Goal: Obtain resource: Acquire a specific non-purchased item like information or template

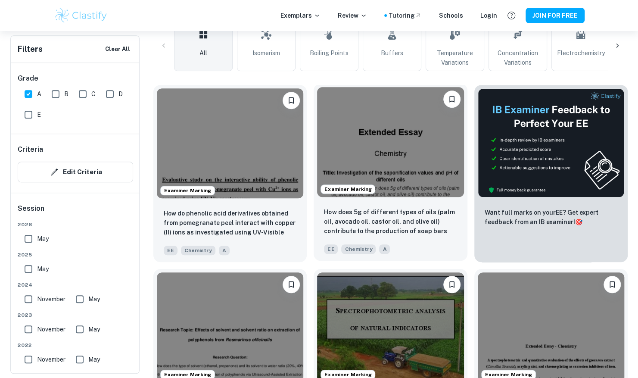
scroll to position [191, 0]
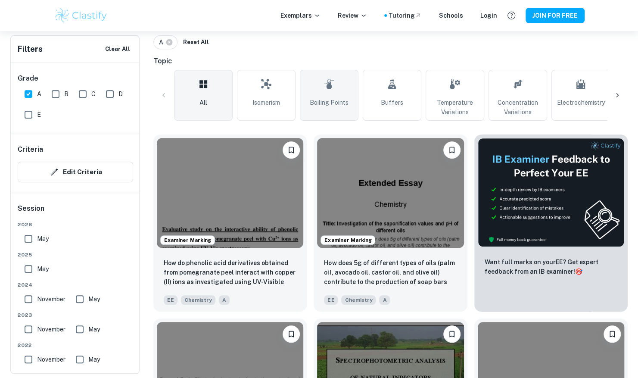
click at [322, 104] on span "Boiling Points" at bounding box center [329, 102] width 39 height 9
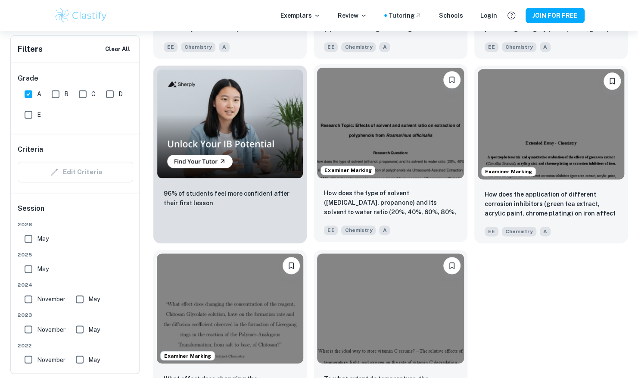
scroll to position [630, 0]
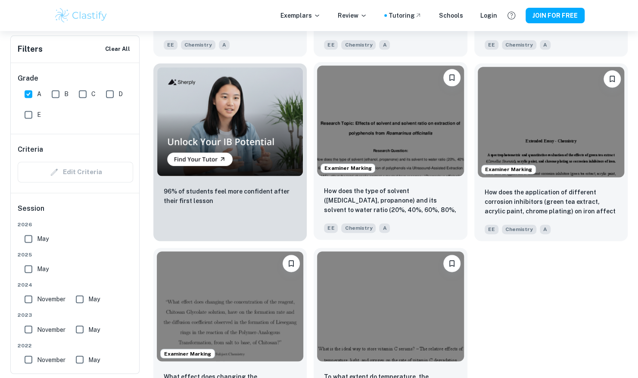
click at [395, 139] on img at bounding box center [390, 120] width 146 height 110
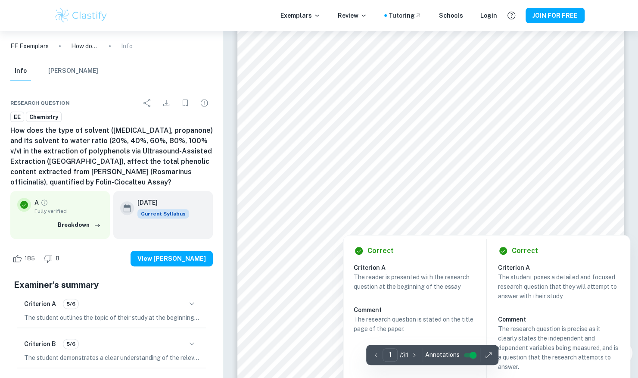
scroll to position [63, 0]
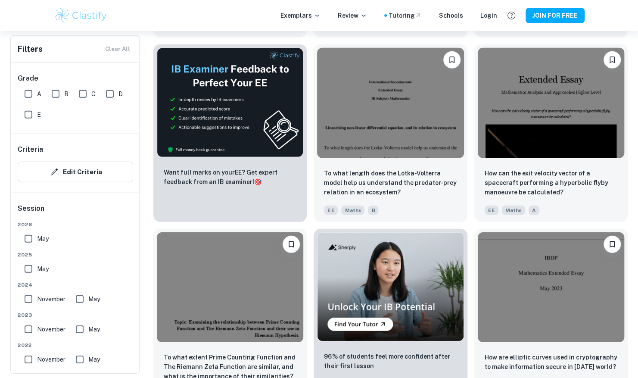
scroll to position [1531, 0]
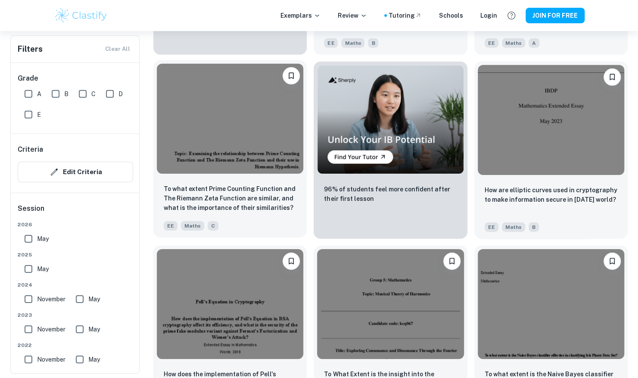
click at [264, 147] on img at bounding box center [230, 119] width 146 height 110
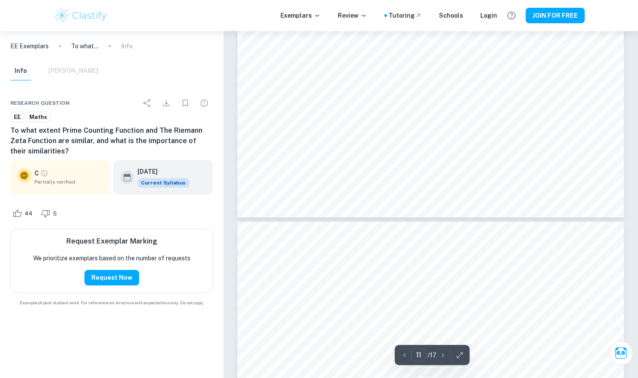
scroll to position [6127, 0]
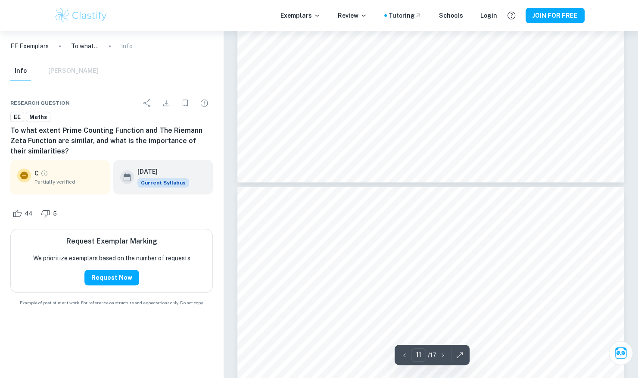
type input "12"
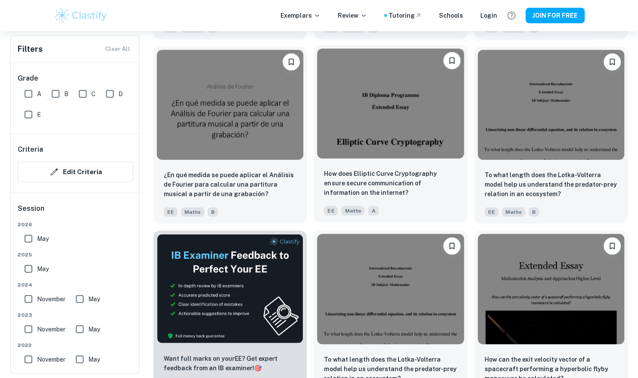
scroll to position [1167, 0]
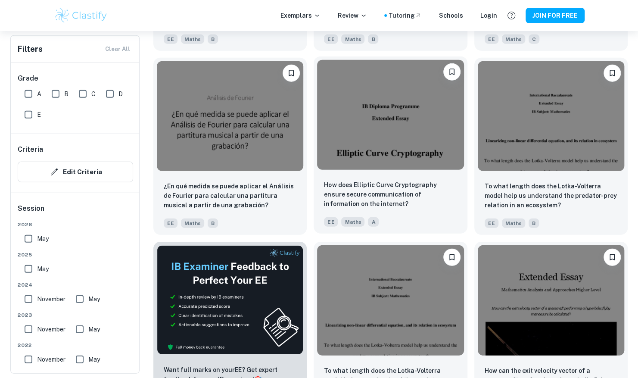
click at [369, 137] on img at bounding box center [390, 115] width 146 height 110
click at [375, 108] on img at bounding box center [390, 115] width 146 height 110
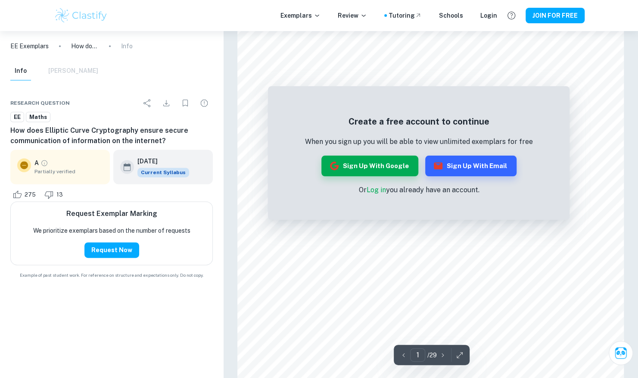
scroll to position [614, 0]
click at [530, 211] on div "Create a free account to continue When you sign up you will be able to view unl…" at bounding box center [418, 154] width 301 height 129
click at [461, 167] on button "Sign up with Email" at bounding box center [470, 165] width 91 height 21
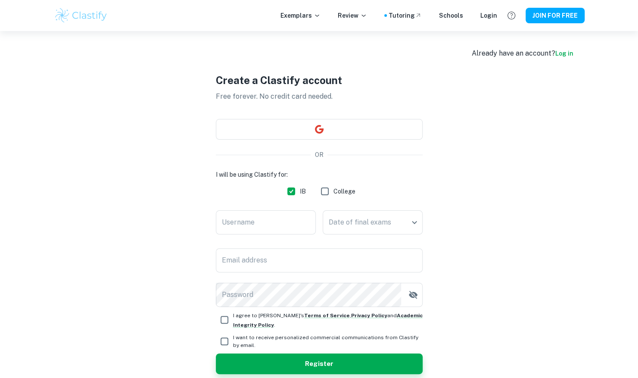
scroll to position [37, 0]
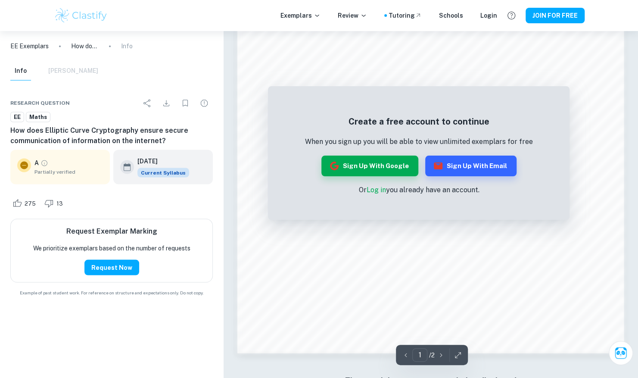
scroll to position [818, 0]
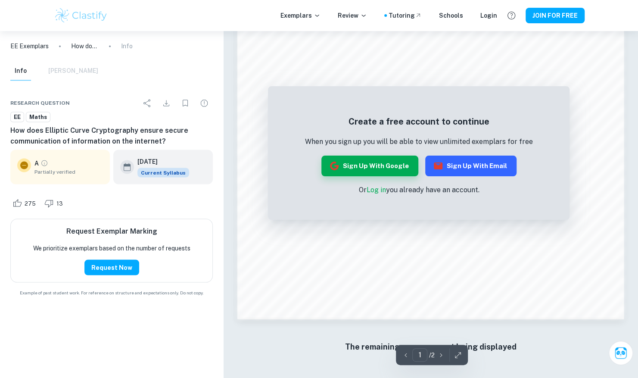
click at [461, 162] on button "Sign up with Email" at bounding box center [470, 165] width 91 height 21
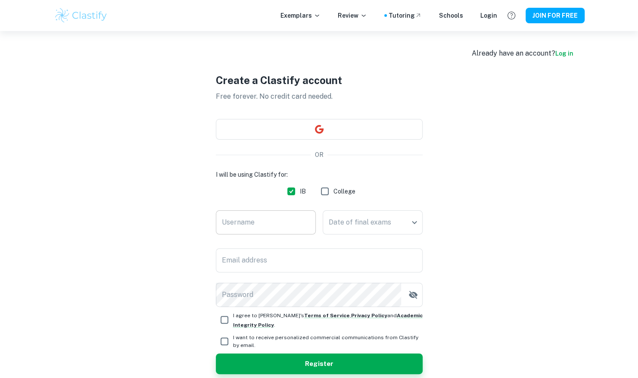
click at [263, 226] on input "Username" at bounding box center [266, 222] width 100 height 24
type input "[PERSON_NAME]"
click at [366, 222] on body "We value your privacy We use cookies to enhance your browsing experience, serve…" at bounding box center [319, 220] width 638 height 378
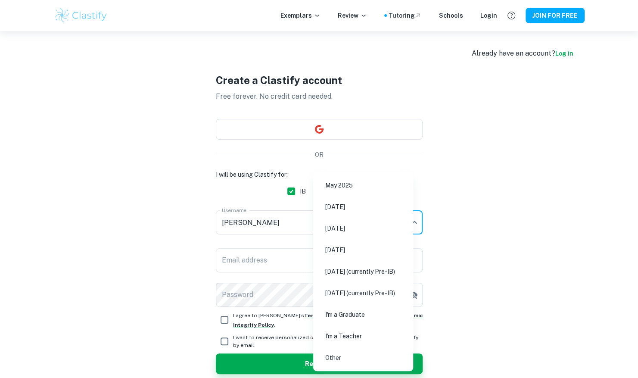
click at [524, 210] on div at bounding box center [319, 189] width 638 height 378
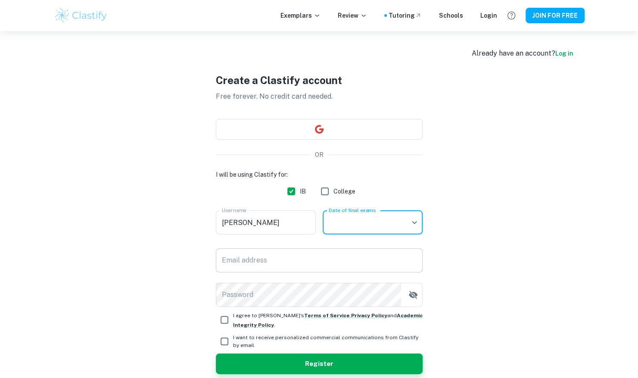
click at [303, 259] on input "Email address" at bounding box center [319, 260] width 207 height 24
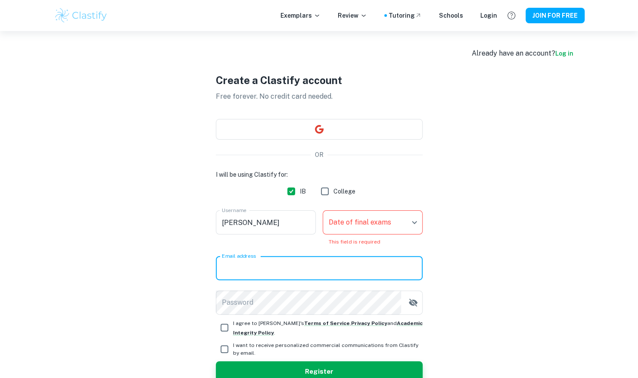
click at [156, 295] on div "Create a Clastify account Free forever. No credit card needed. OR I will be usi…" at bounding box center [319, 227] width 530 height 392
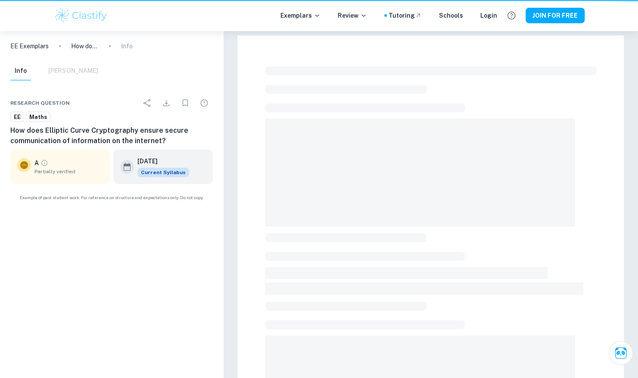
scroll to position [208, 0]
